Goal: Task Accomplishment & Management: Manage account settings

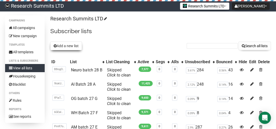
click at [62, 47] on button "Add a new list" at bounding box center [66, 46] width 32 height 9
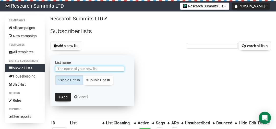
click at [73, 69] on input "List name" at bounding box center [89, 69] width 69 height 6
type input "Neuro batch 28 C"
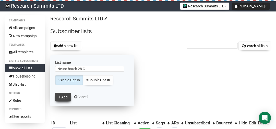
click at [63, 94] on button "Add" at bounding box center [63, 97] width 16 height 9
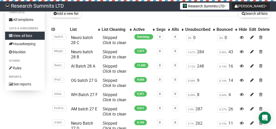
scroll to position [41, 0]
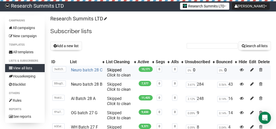
click at [84, 68] on link "Neuro batch 28 C" at bounding box center [86, 70] width 31 height 5
click at [81, 68] on link "Neuro batch 28 C" at bounding box center [86, 70] width 31 height 5
click at [74, 47] on button "Add a new list" at bounding box center [66, 46] width 32 height 9
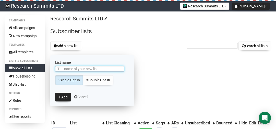
click at [77, 68] on input "List name" at bounding box center [89, 69] width 69 height 6
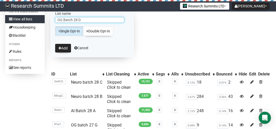
scroll to position [41, 0]
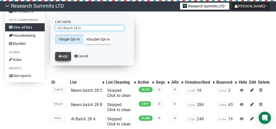
type input "OG Batch 28 D"
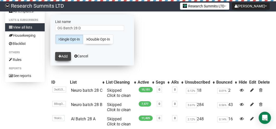
click at [63, 57] on button "Add" at bounding box center [63, 56] width 16 height 9
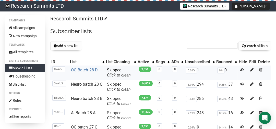
click at [86, 69] on link "OG Batch 28 D" at bounding box center [84, 70] width 27 height 5
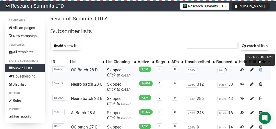
click at [262, 71] on span at bounding box center [260, 70] width 3 height 4
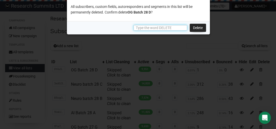
click at [174, 26] on input "text" at bounding box center [161, 28] width 54 height 6
type input "DELETE"
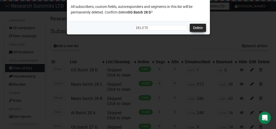
click at [190, 24] on link "Delete" at bounding box center [198, 28] width 16 height 8
click at [194, 26] on link "Delete" at bounding box center [198, 28] width 16 height 8
click at [201, 31] on link "Delete" at bounding box center [198, 28] width 16 height 8
click at [197, 26] on link "Delete" at bounding box center [198, 28] width 16 height 8
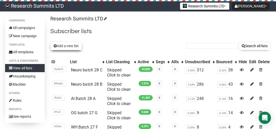
click at [68, 48] on button "Add a new list" at bounding box center [66, 46] width 32 height 9
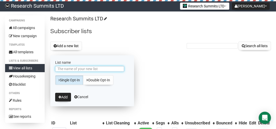
click at [70, 70] on input "List name" at bounding box center [89, 69] width 69 height 6
type input "OG Batch 28 D"
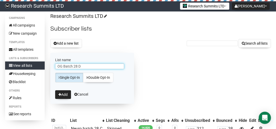
scroll to position [20, 0]
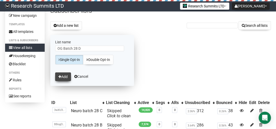
click at [62, 76] on button "Add" at bounding box center [63, 77] width 16 height 9
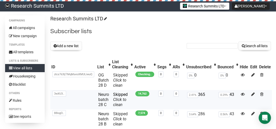
scroll to position [20, 0]
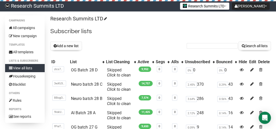
click at [71, 47] on button "Add a new list" at bounding box center [66, 46] width 32 height 9
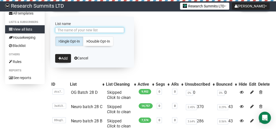
scroll to position [41, 0]
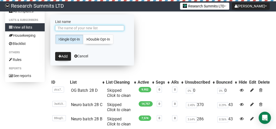
click at [92, 26] on input "List name" at bounding box center [89, 28] width 69 height 6
type input "AM batch 28 E"
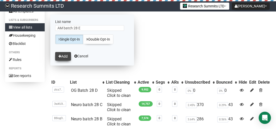
click at [64, 54] on button "Add" at bounding box center [63, 56] width 16 height 9
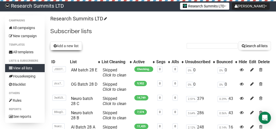
click at [60, 46] on button "Add a new list" at bounding box center [66, 46] width 32 height 9
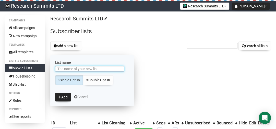
click at [72, 69] on input "List name" at bounding box center [89, 69] width 69 height 6
type input "WH Batch 28 F"
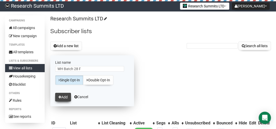
click at [62, 96] on button "Add" at bounding box center [63, 97] width 16 height 9
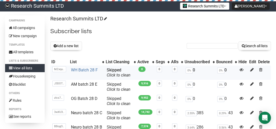
click at [87, 69] on link "WH Batch 28 F" at bounding box center [84, 70] width 27 height 5
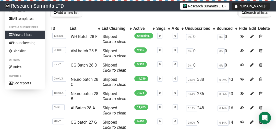
scroll to position [41, 0]
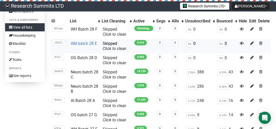
click at [84, 42] on link "AM batch 28 E" at bounding box center [84, 43] width 26 height 5
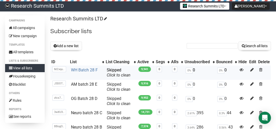
click at [82, 70] on link "WH Batch 28 F" at bounding box center [84, 70] width 27 height 5
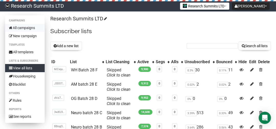
click at [25, 26] on link "All campaigns" at bounding box center [25, 28] width 40 height 8
